Goal: Information Seeking & Learning: Learn about a topic

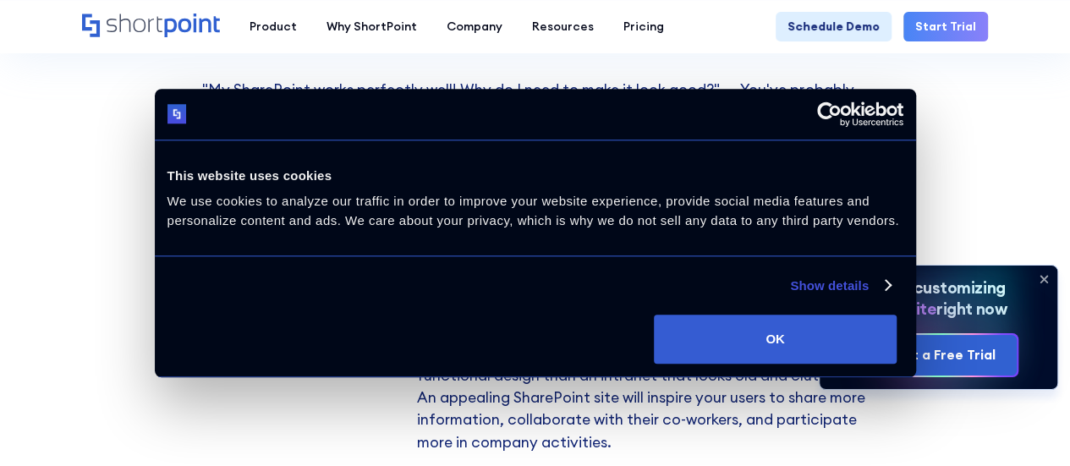
scroll to position [761, 0]
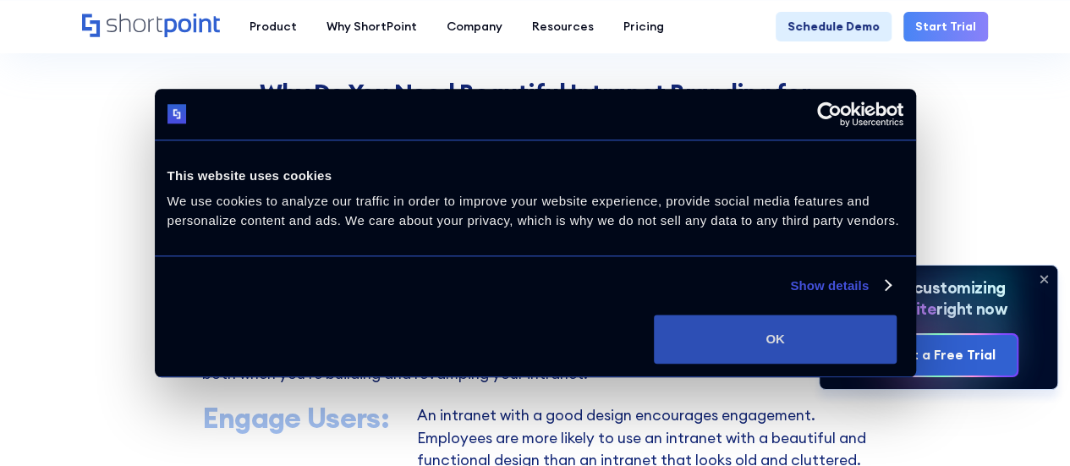
click at [859, 351] on button "OK" at bounding box center [775, 339] width 243 height 49
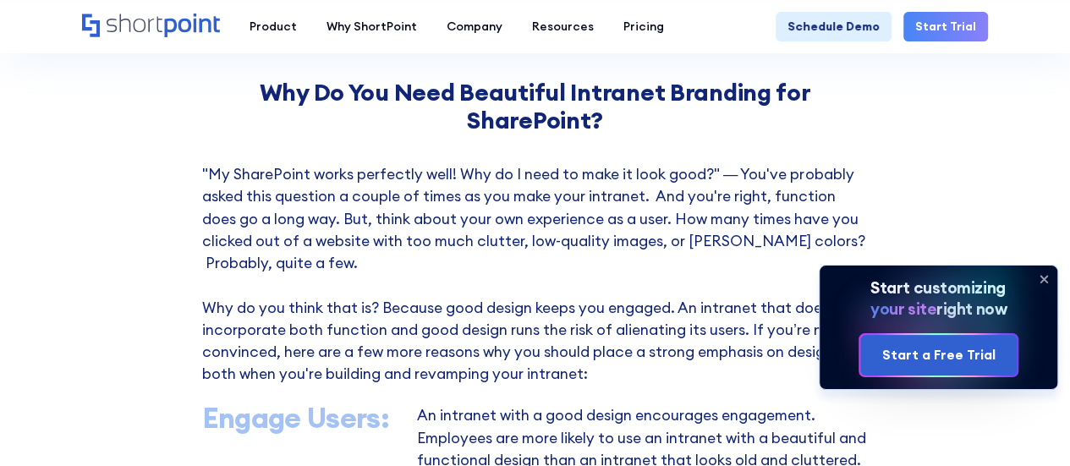
scroll to position [0, 0]
drag, startPoint x: 1042, startPoint y: 278, endPoint x: 1020, endPoint y: 288, distance: 23.9
click at [1041, 280] on icon at bounding box center [1043, 279] width 27 height 27
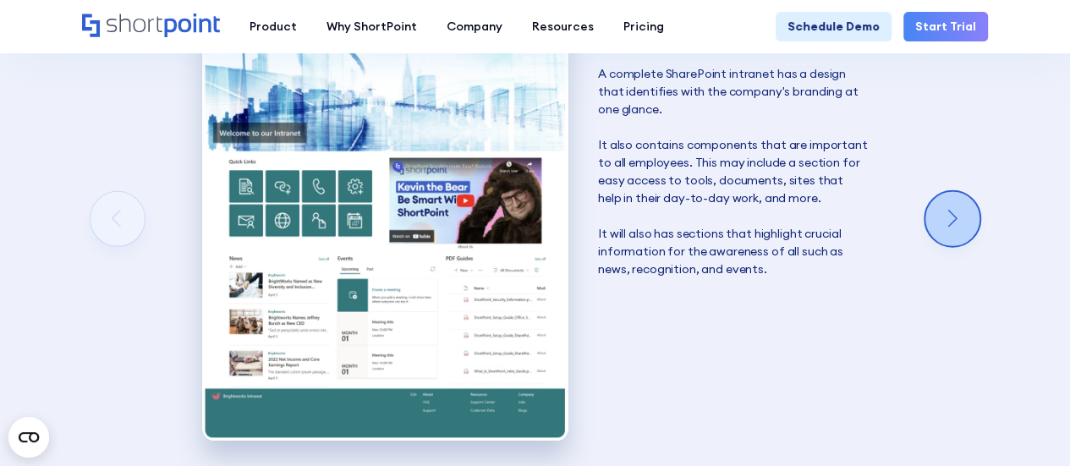
scroll to position [2369, 0]
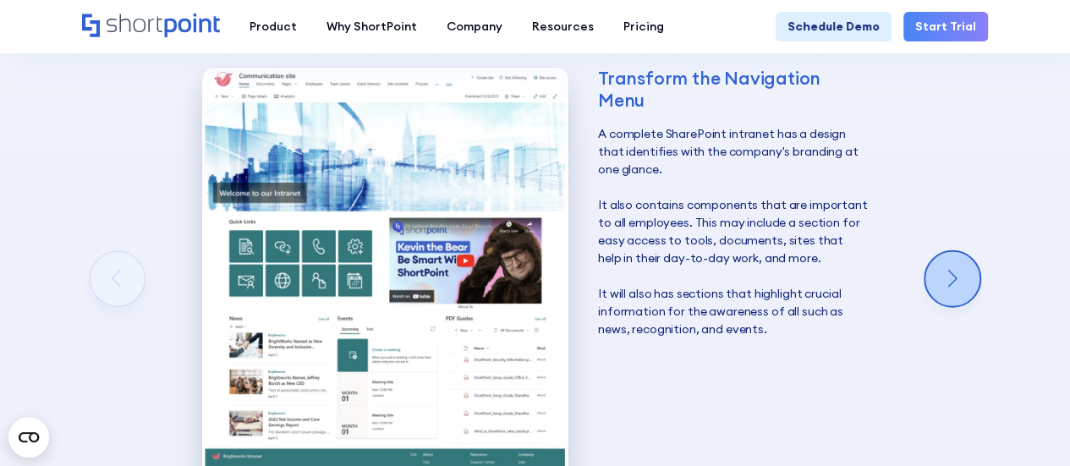
click at [947, 252] on div "Next slide" at bounding box center [952, 279] width 54 height 54
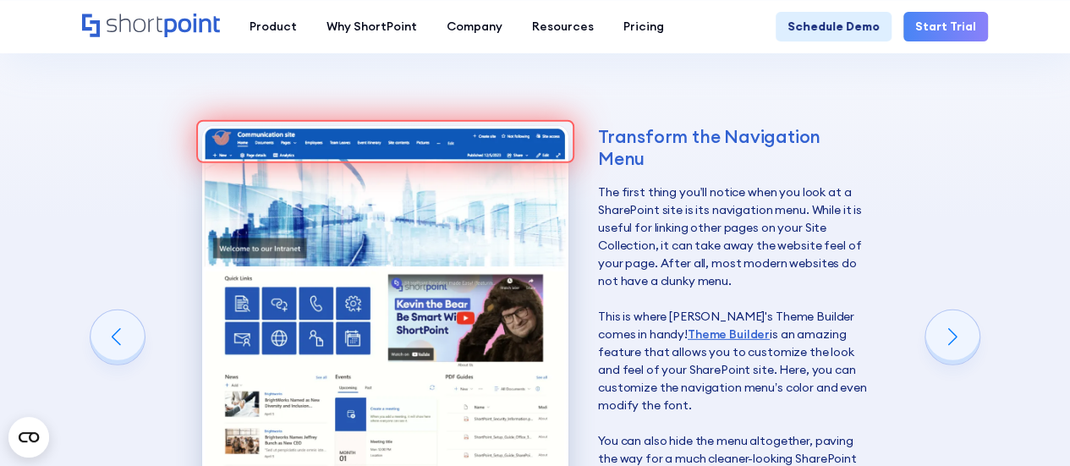
scroll to position [2284, 0]
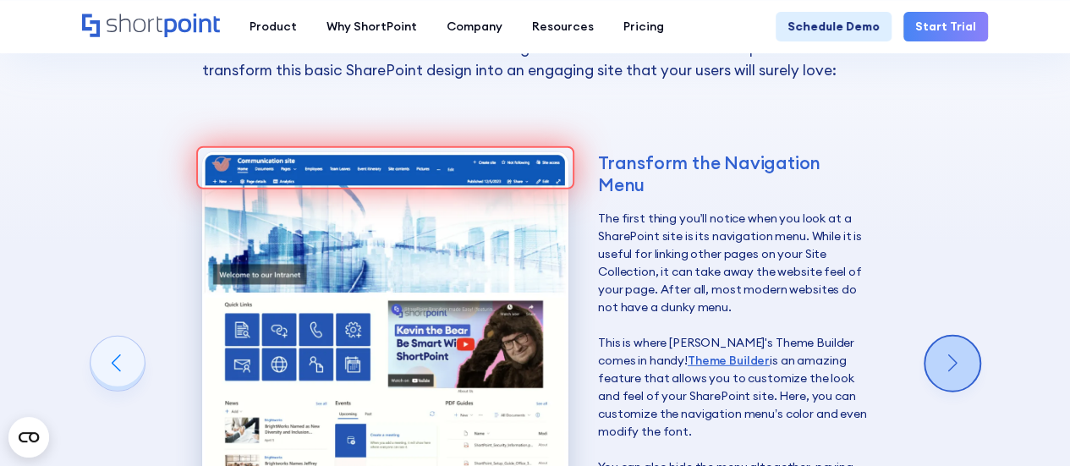
click at [968, 337] on div "Next slide" at bounding box center [952, 364] width 54 height 54
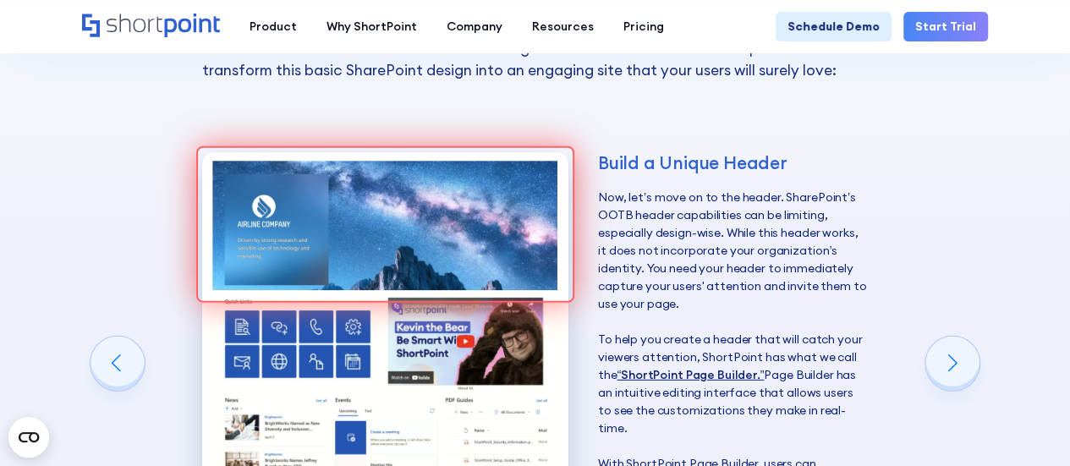
click at [743, 367] on link "“ShortPoint Page Builder.”" at bounding box center [690, 374] width 147 height 15
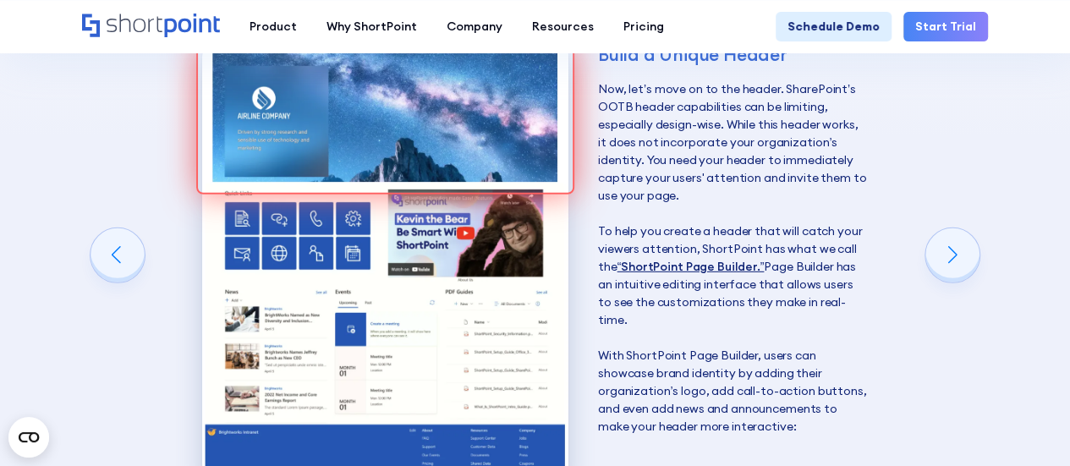
scroll to position [2453, 0]
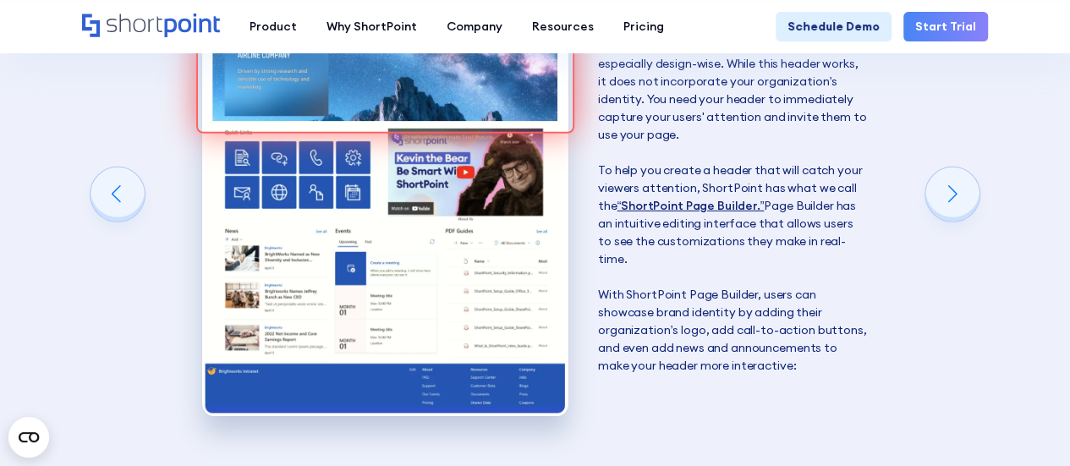
click at [736, 198] on link "“ShortPoint Page Builder.”" at bounding box center [690, 205] width 147 height 15
click at [722, 198] on link "“ShortPoint Page Builder.”" at bounding box center [690, 205] width 147 height 15
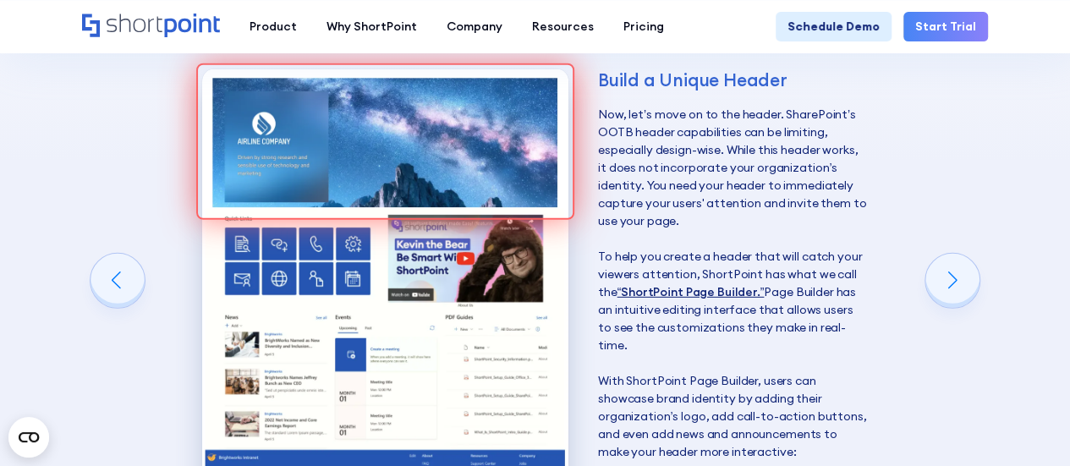
scroll to position [2284, 0]
